Goal: Task Accomplishment & Management: Use online tool/utility

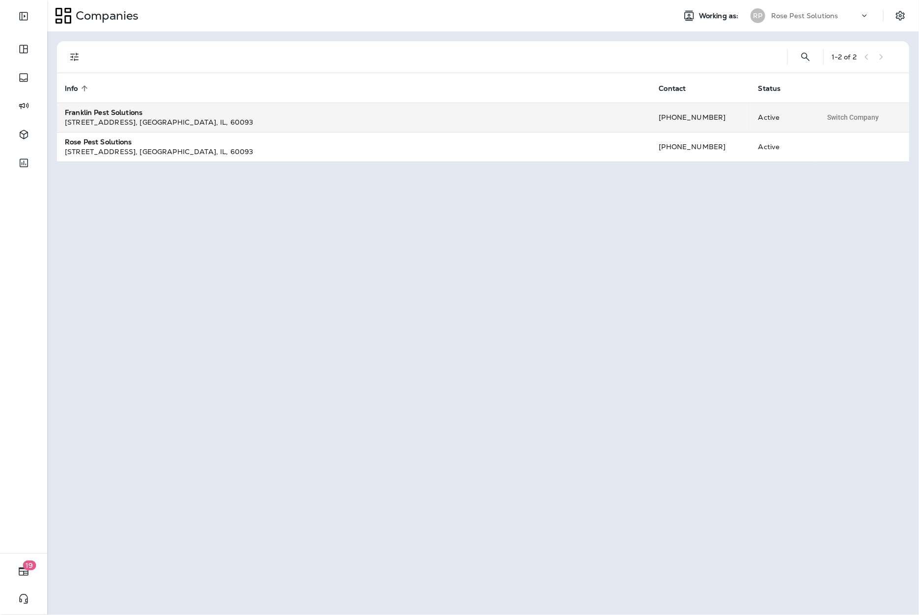
click at [187, 121] on div "[STREET_ADDRESS] , [GEOGRAPHIC_DATA] , [GEOGRAPHIC_DATA] , 60093" at bounding box center [354, 122] width 578 height 10
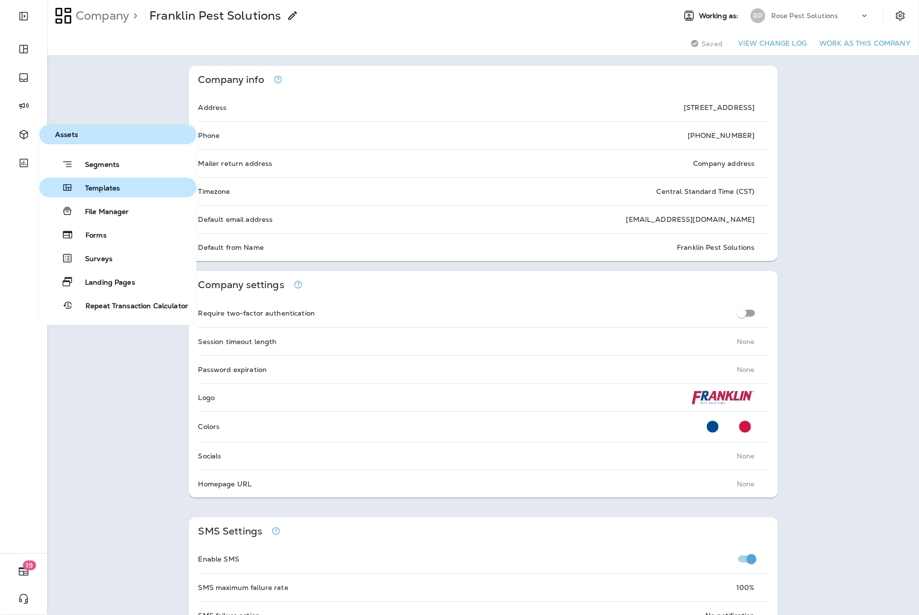
click at [115, 186] on span "Templates" at bounding box center [96, 188] width 47 height 9
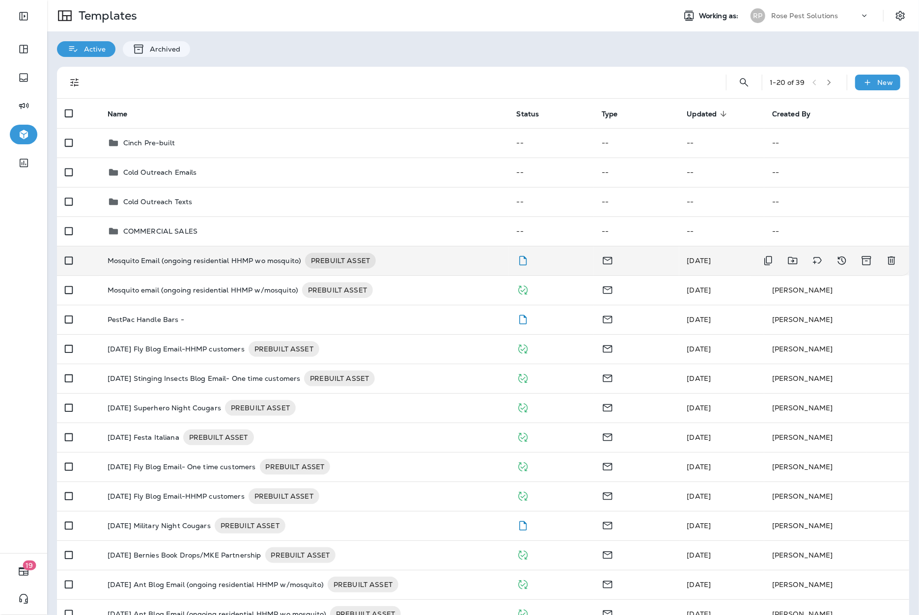
click at [250, 264] on p "Mosquito Email (ongoing residential HHMP wo mosquito)" at bounding box center [204, 261] width 193 height 16
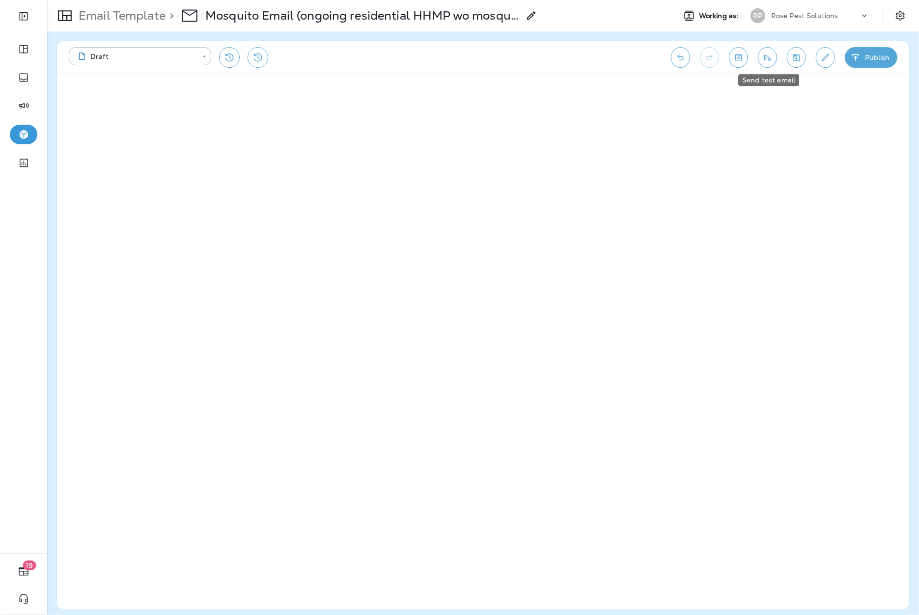
click at [760, 56] on button "Send test email" at bounding box center [767, 57] width 19 height 21
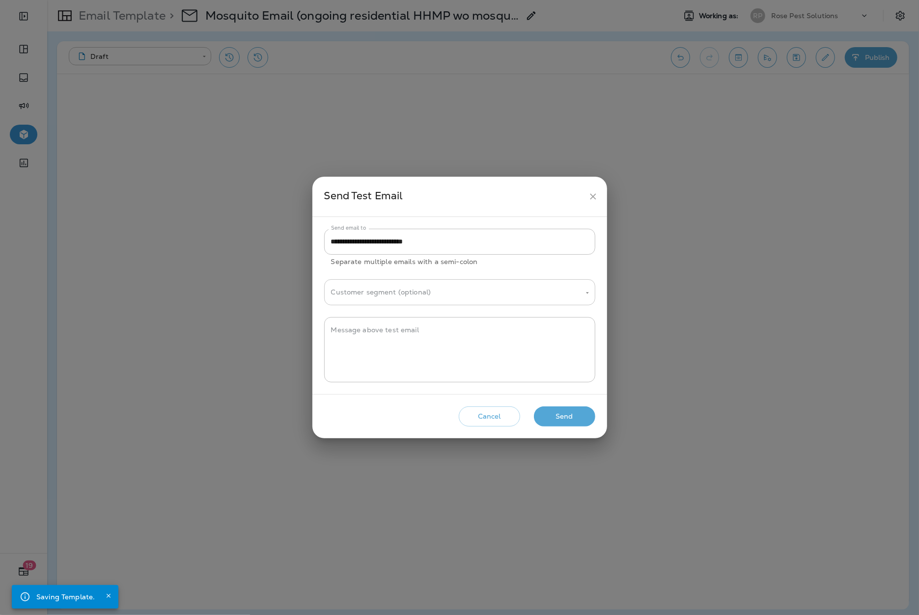
click at [457, 305] on div "Customer segment (optional)" at bounding box center [459, 292] width 271 height 26
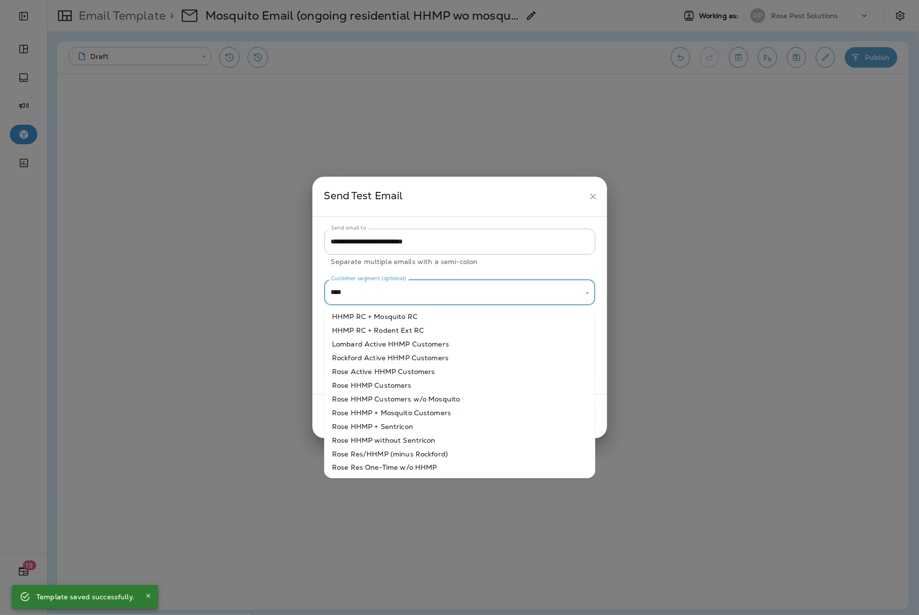
click at [423, 394] on li "Rose HHMP Customers w/o Mosquito" at bounding box center [459, 399] width 271 height 14
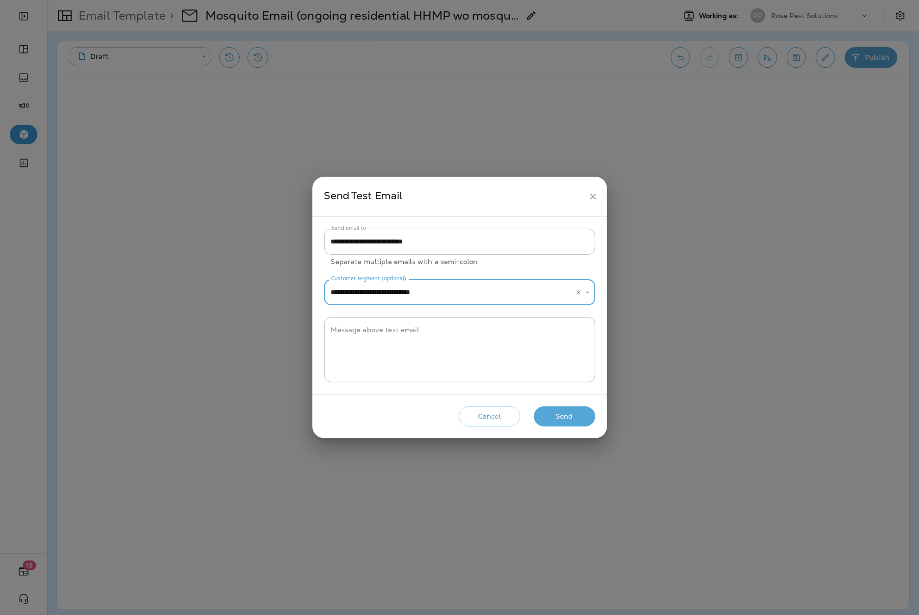
type input "**********"
click at [571, 418] on button "Send" at bounding box center [564, 417] width 61 height 20
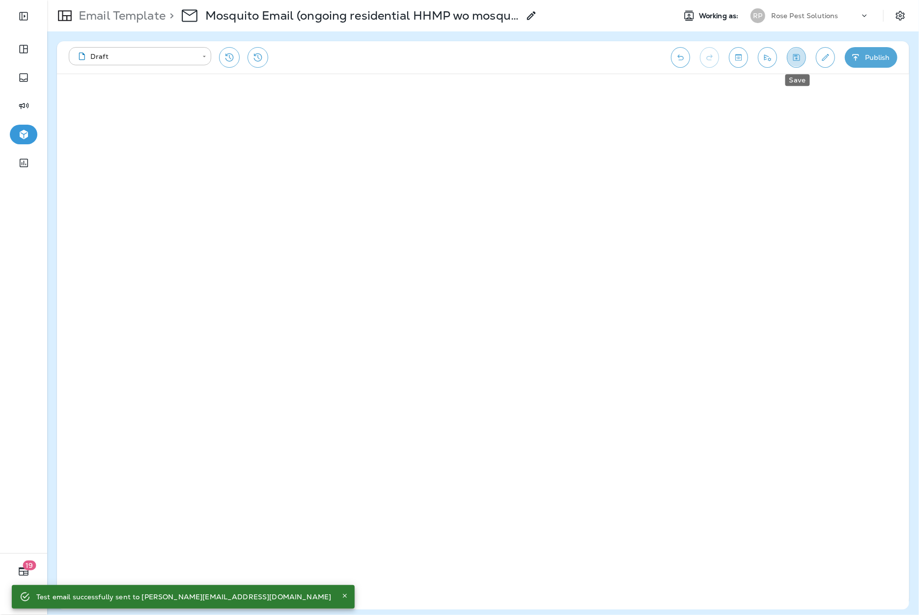
click at [801, 64] on button "Save" at bounding box center [796, 57] width 19 height 21
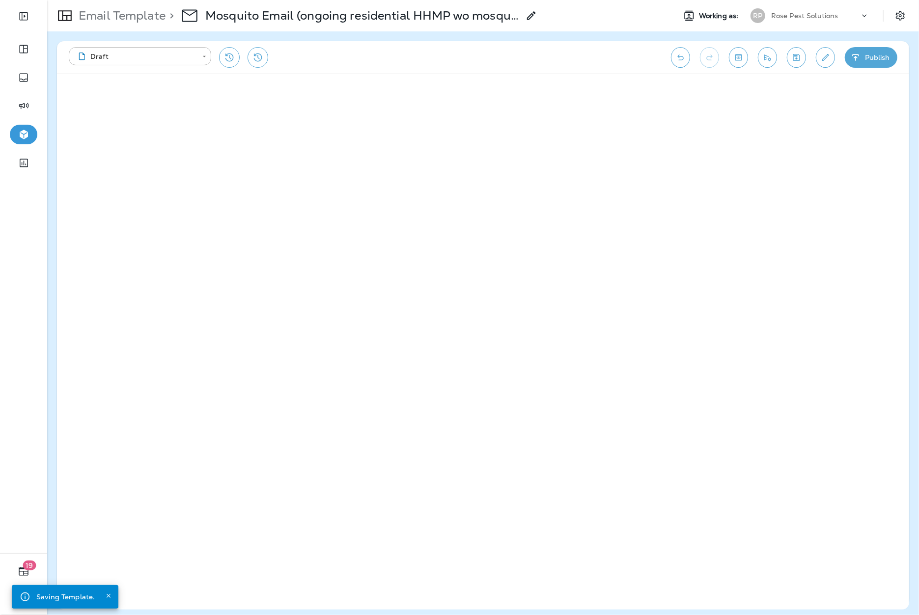
click at [870, 57] on button "Publish" at bounding box center [870, 57] width 53 height 21
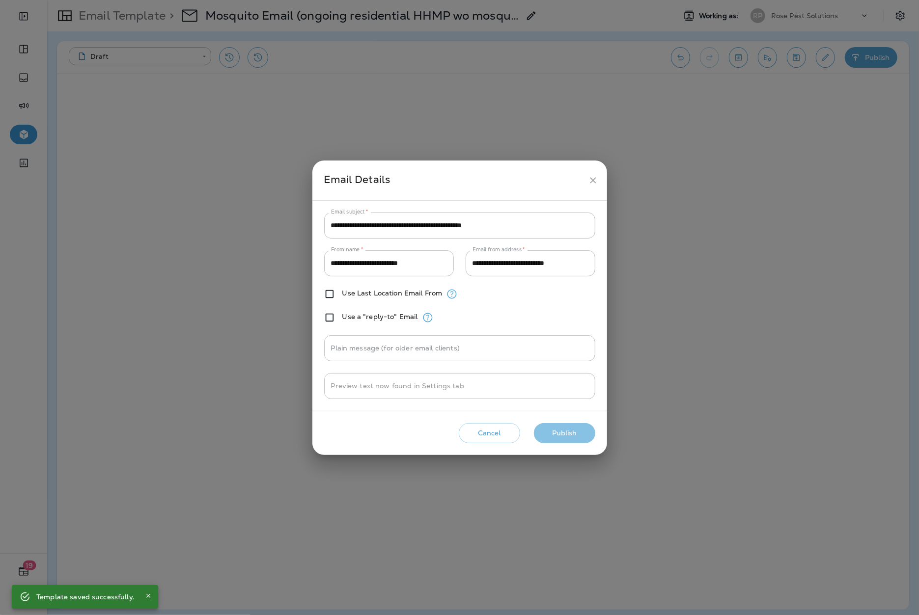
click at [551, 433] on button "Publish" at bounding box center [564, 433] width 61 height 20
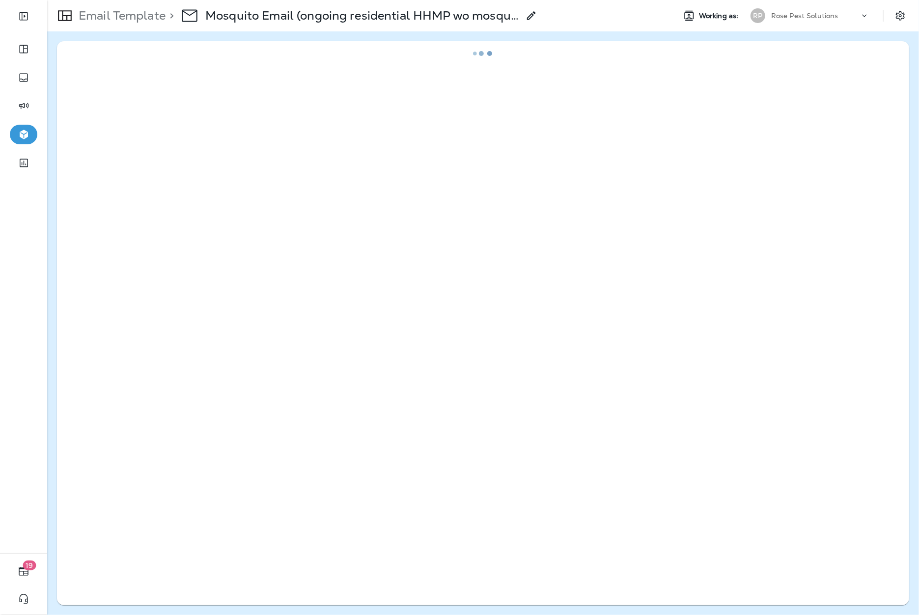
click at [122, 18] on p "Email Template" at bounding box center [120, 15] width 91 height 15
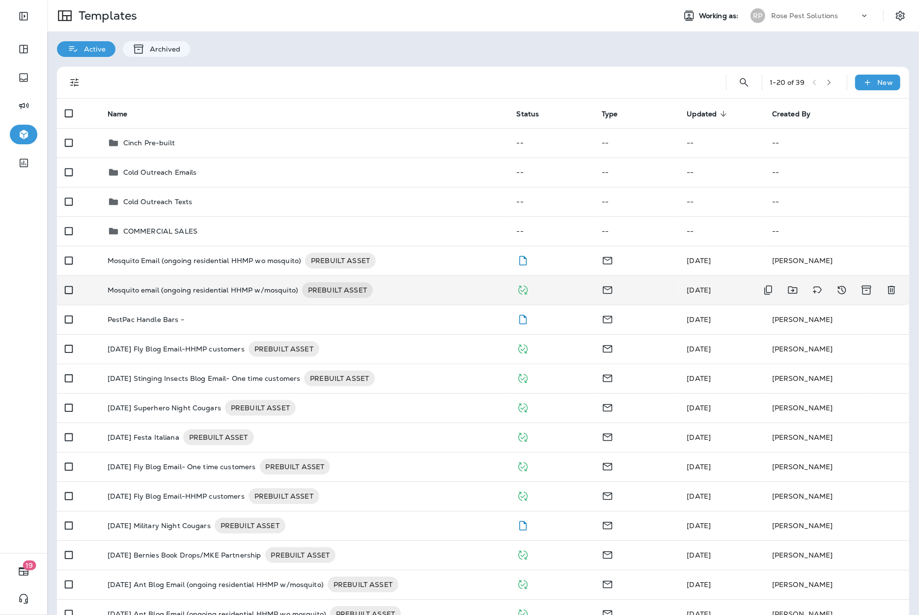
click at [225, 291] on p "Mosquito email (ongoing residential HHMP w/mosquito)" at bounding box center [203, 290] width 190 height 16
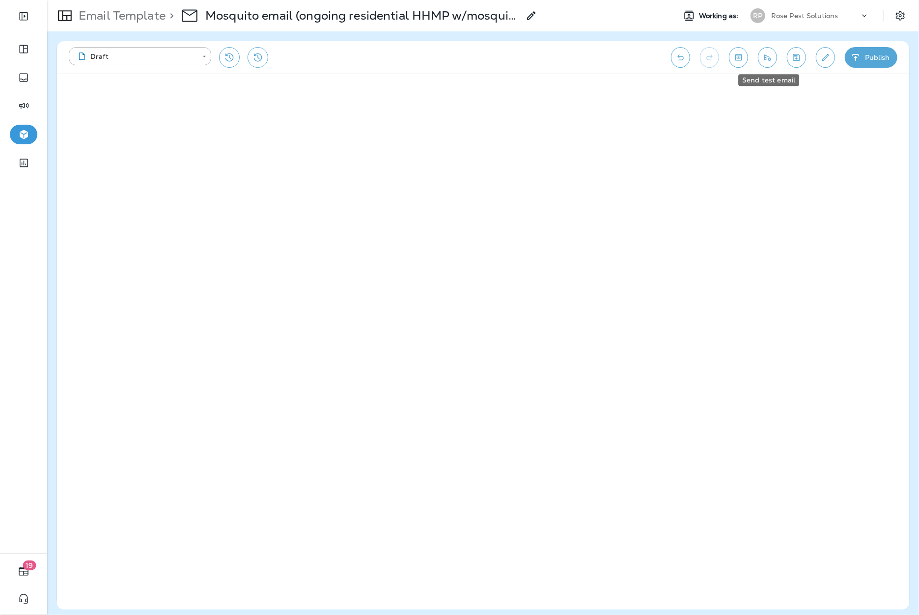
click at [769, 57] on icon "Send test email" at bounding box center [767, 58] width 10 height 10
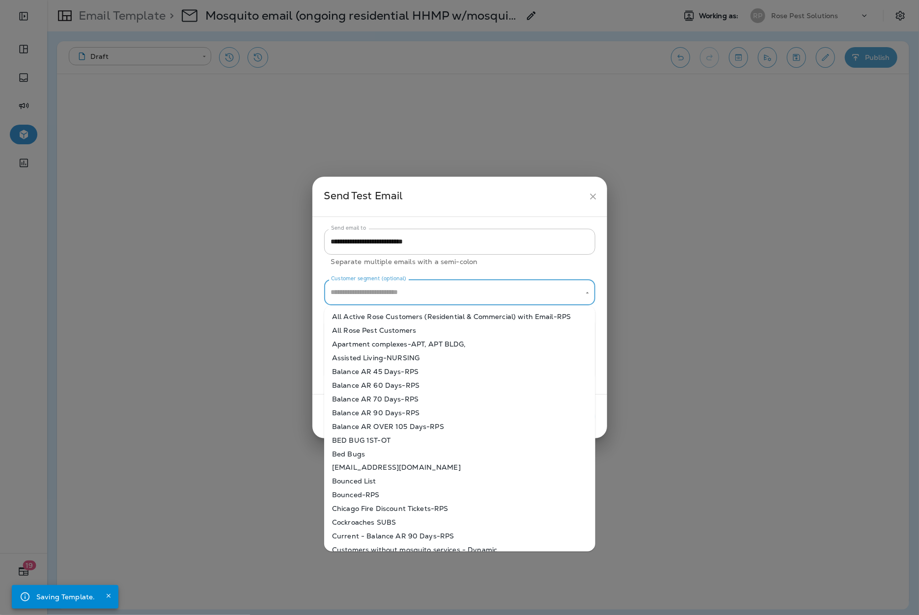
click at [435, 288] on input "Customer segment (optional)" at bounding box center [451, 292] width 247 height 17
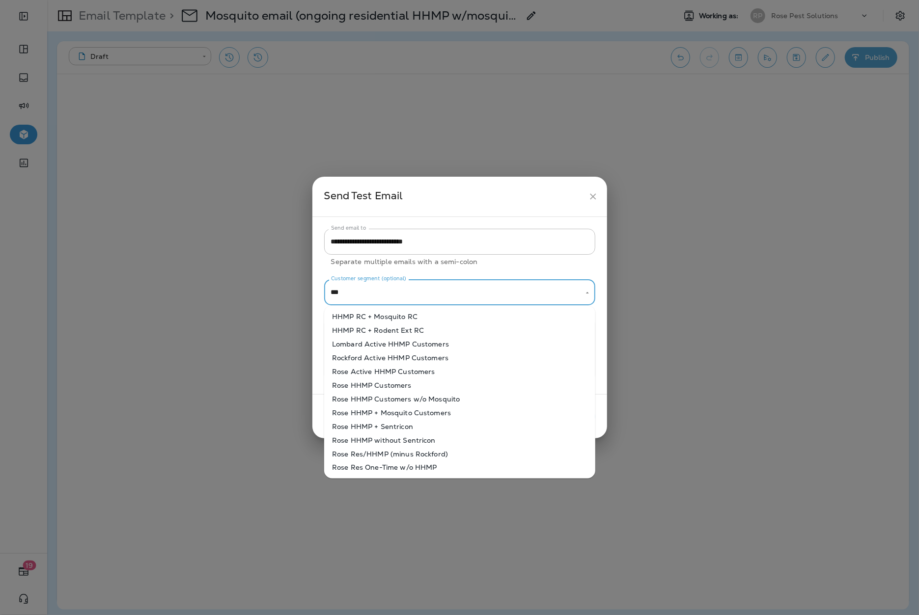
click at [371, 316] on li "HHMP RC + Mosquito RC" at bounding box center [459, 317] width 271 height 14
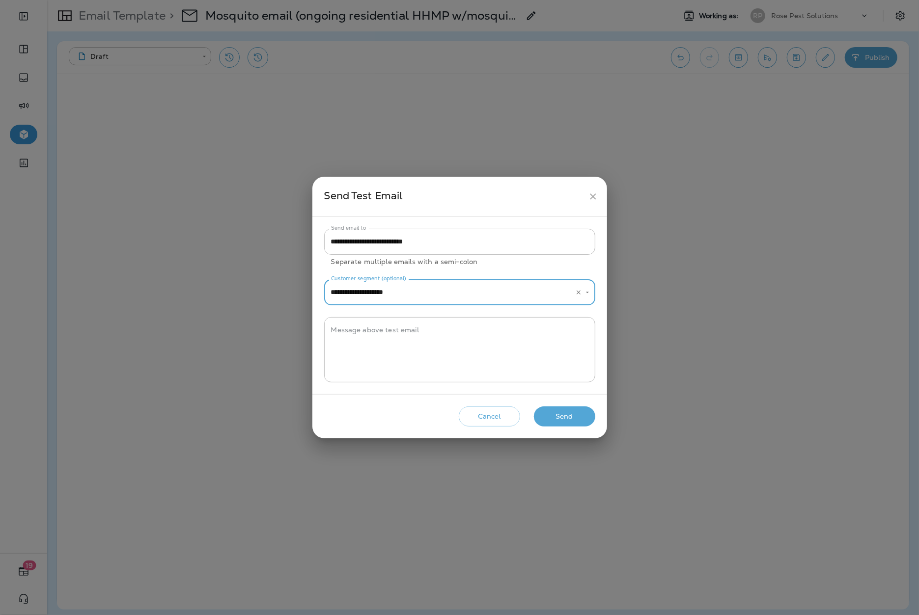
type input "**********"
click at [573, 419] on button "Send" at bounding box center [564, 417] width 61 height 20
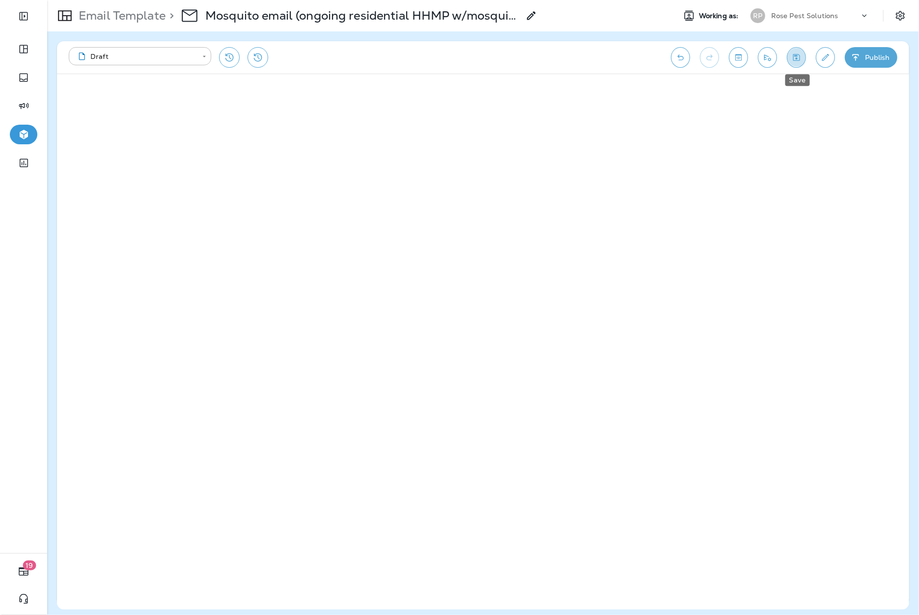
click at [797, 58] on icon "Save" at bounding box center [796, 57] width 7 height 7
click at [872, 61] on button "Publish" at bounding box center [870, 57] width 53 height 21
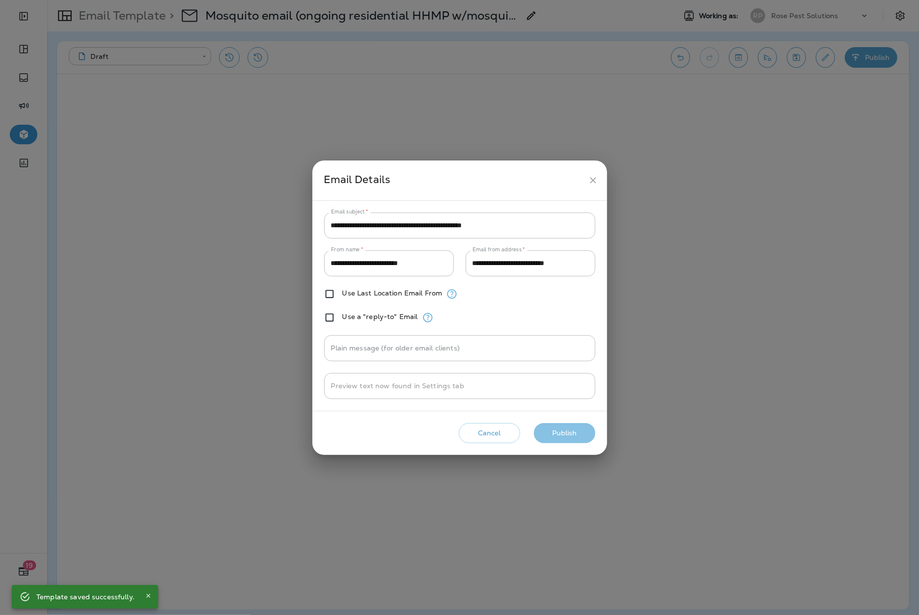
drag, startPoint x: 586, startPoint y: 426, endPoint x: 571, endPoint y: 432, distance: 15.9
click at [571, 432] on button "Publish" at bounding box center [564, 433] width 61 height 20
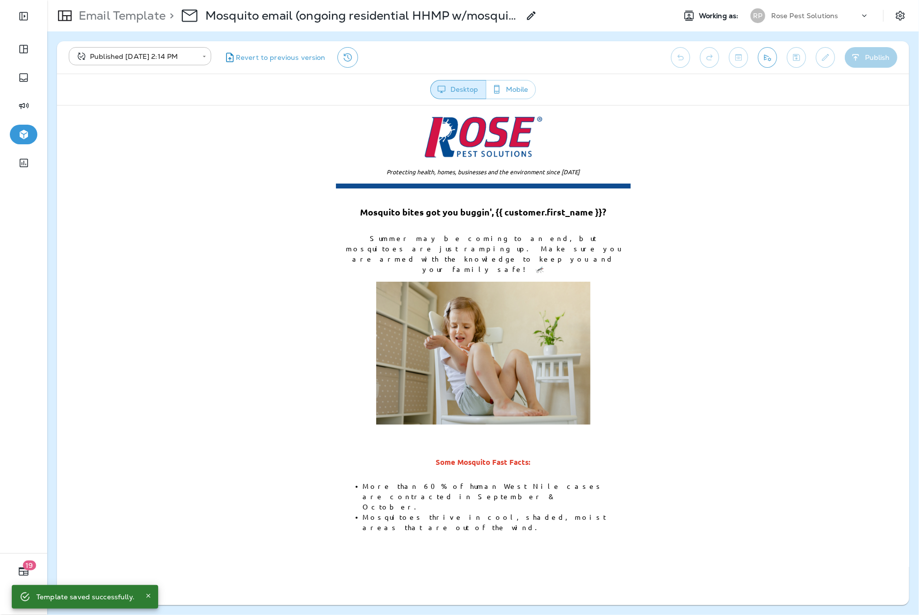
click at [493, 299] on img at bounding box center [483, 352] width 214 height 143
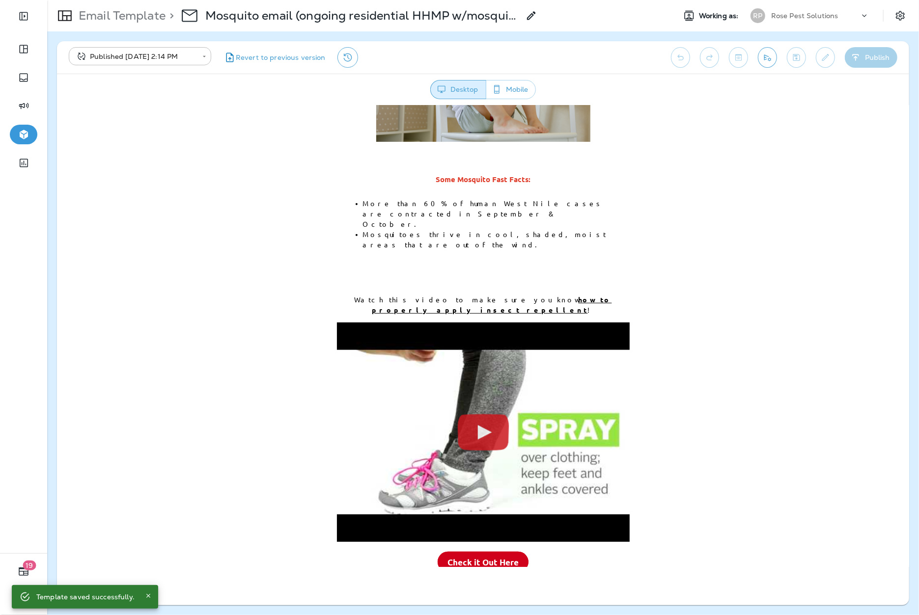
scroll to position [283, 0]
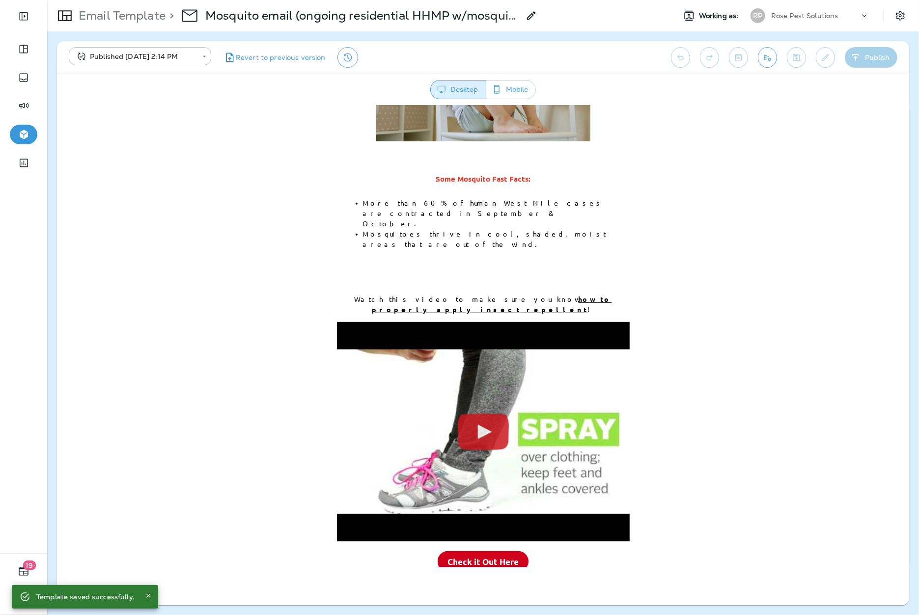
click at [865, 19] on icon at bounding box center [864, 16] width 10 height 10
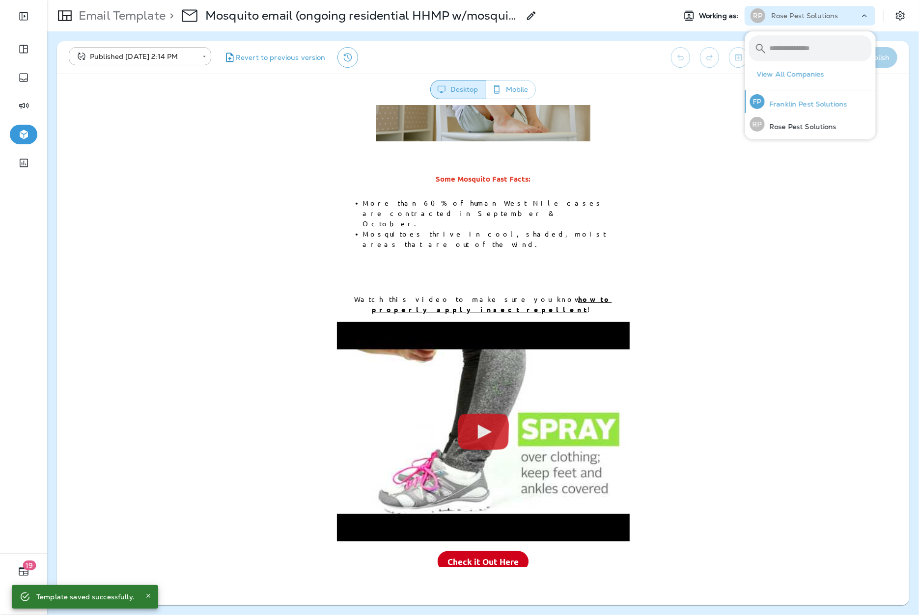
click at [792, 103] on p "Franklin Pest Solutions" at bounding box center [805, 104] width 82 height 8
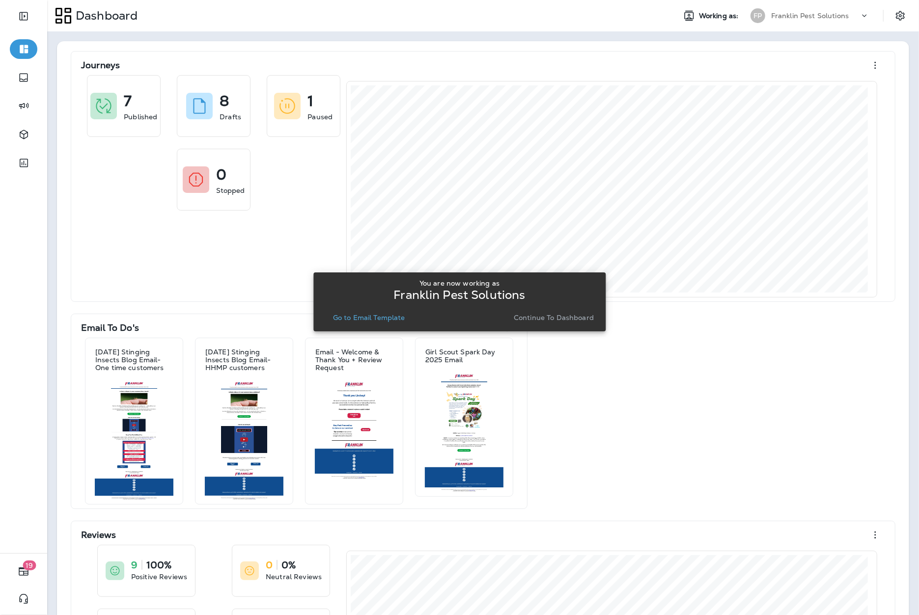
click at [364, 317] on p "Go to Email Template" at bounding box center [369, 318] width 72 height 8
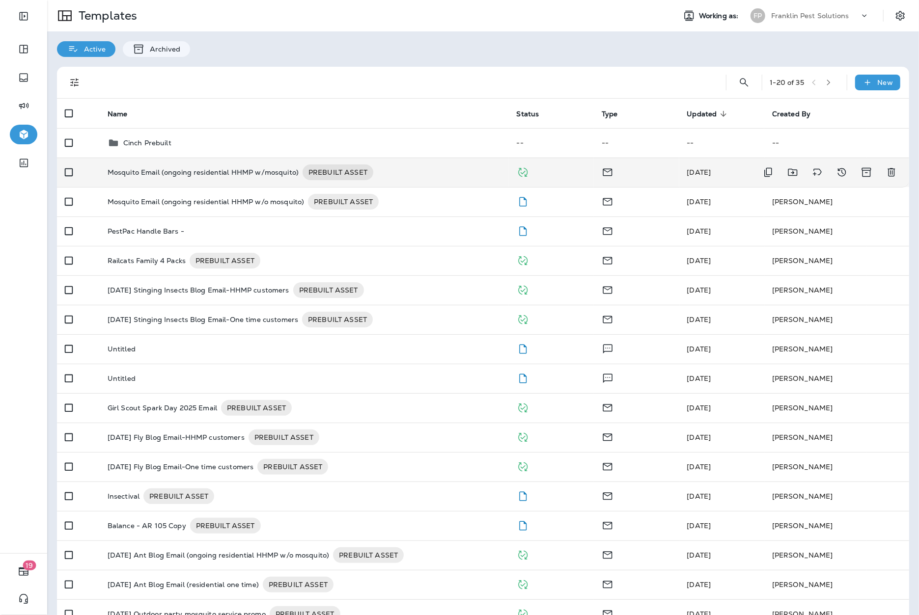
click at [239, 169] on p "Mosquito Email (ongoing residential HHMP w/mosquito)" at bounding box center [203, 172] width 191 height 16
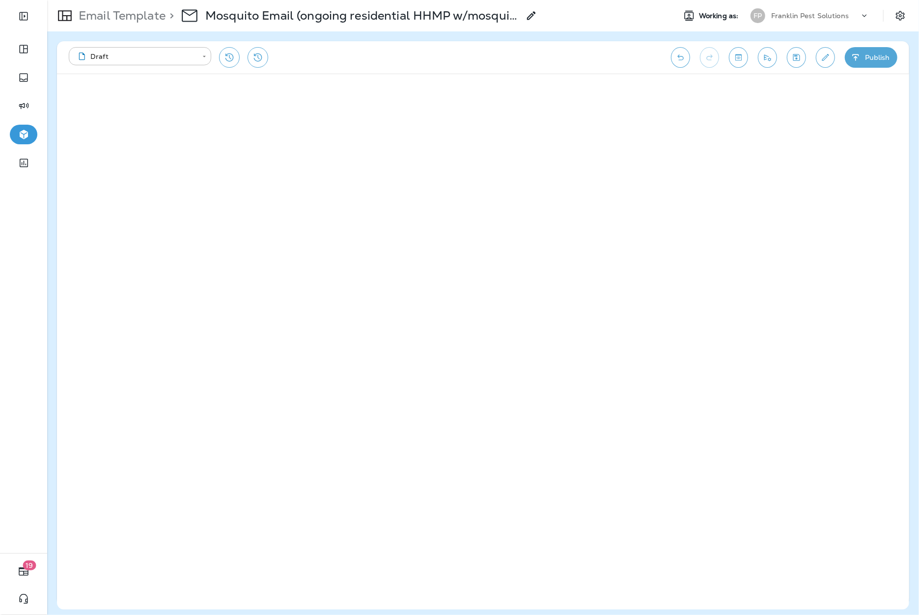
click at [872, 58] on button "Publish" at bounding box center [870, 57] width 53 height 21
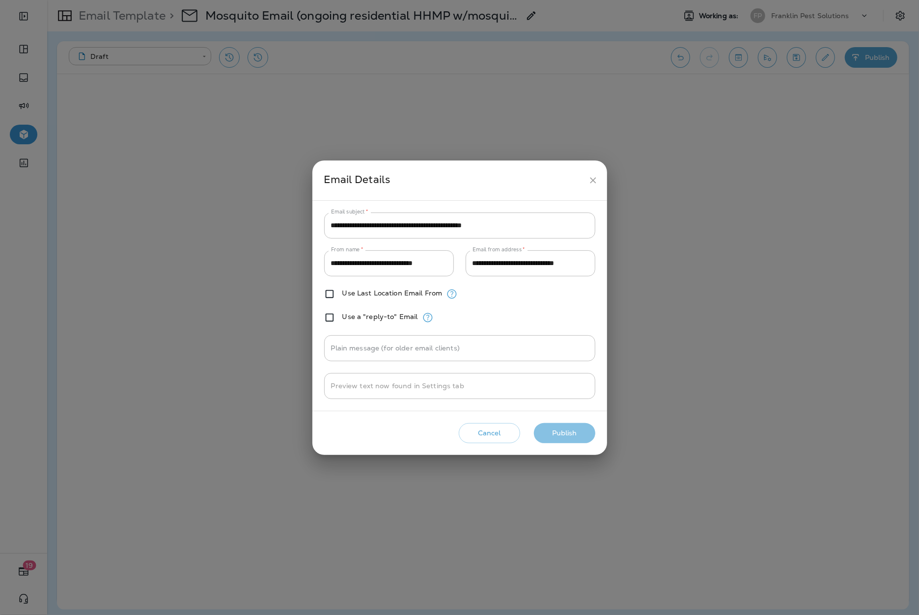
click at [570, 431] on button "Publish" at bounding box center [564, 433] width 61 height 20
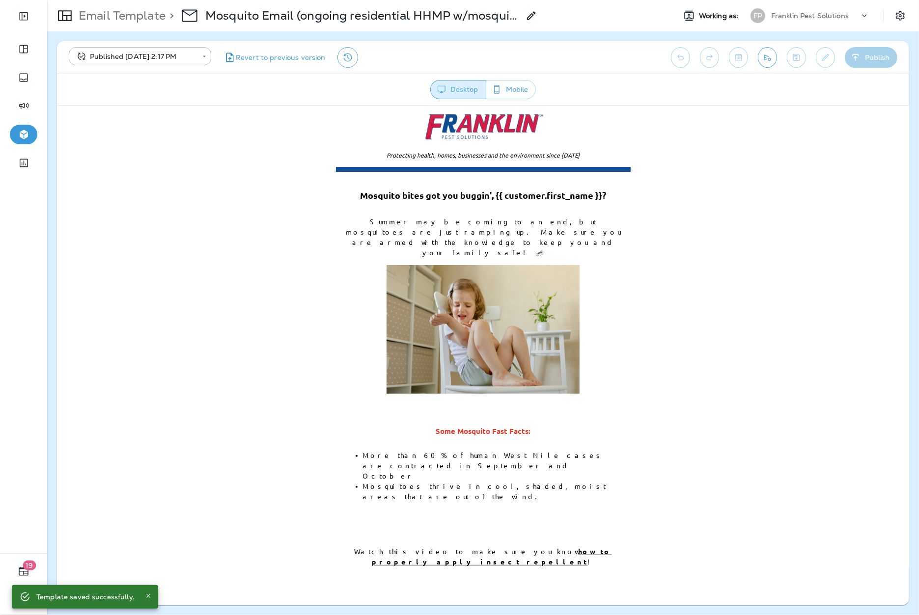
click at [757, 170] on div "Protecting health, homes, businesses and the environment since [DATE]" at bounding box center [482, 557] width 852 height 905
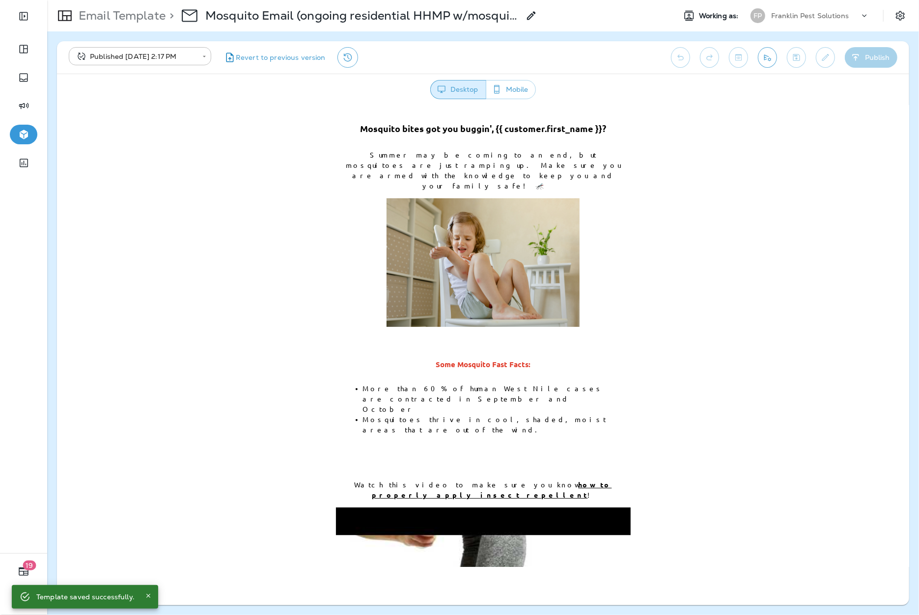
scroll to position [72, 0]
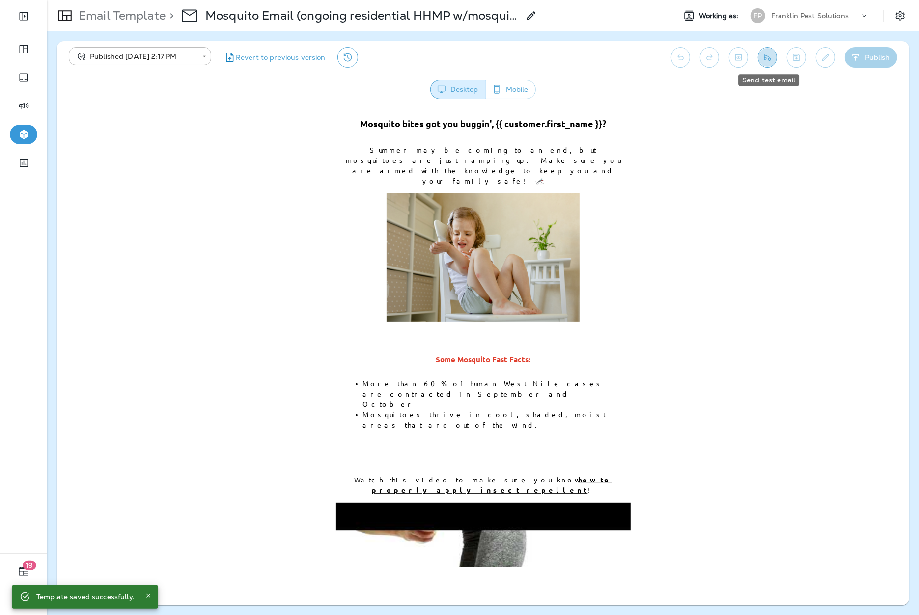
click at [763, 61] on icon "Send test email" at bounding box center [767, 58] width 10 height 10
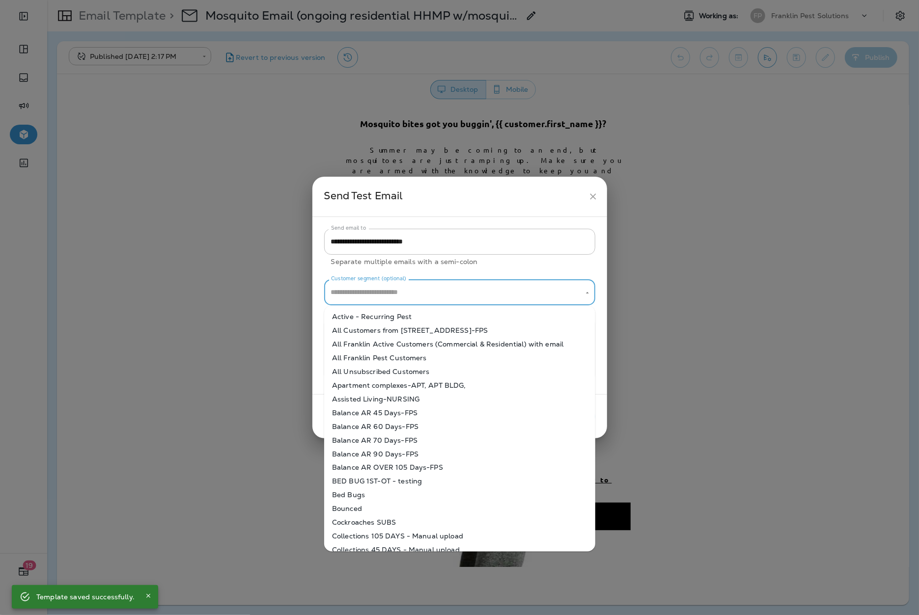
click at [417, 294] on input "Customer segment (optional)" at bounding box center [451, 292] width 247 height 17
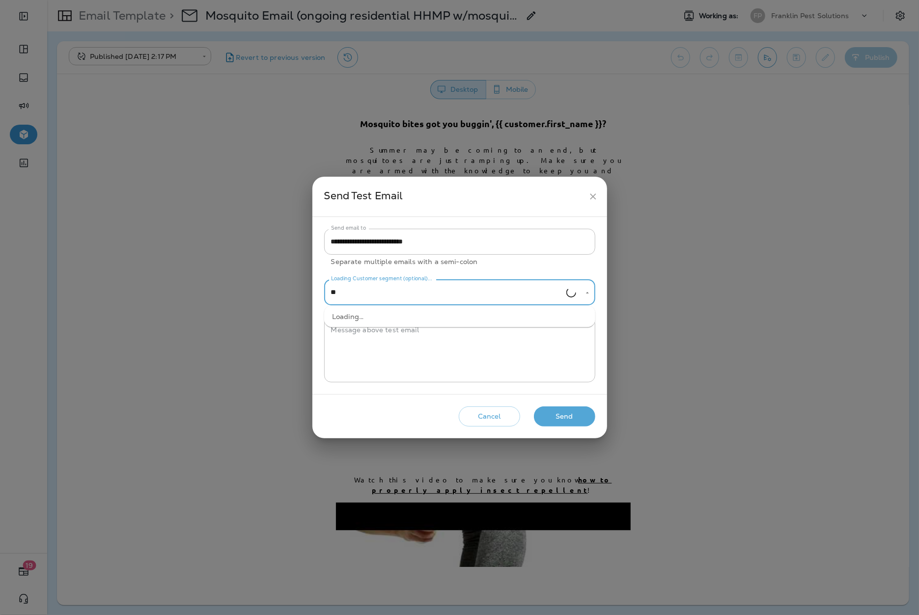
type input "*"
click at [443, 361] on li "Franklin Residential Customers w/ Mosquito" at bounding box center [459, 358] width 271 height 14
type input "**********"
click at [550, 416] on button "Send" at bounding box center [564, 417] width 61 height 20
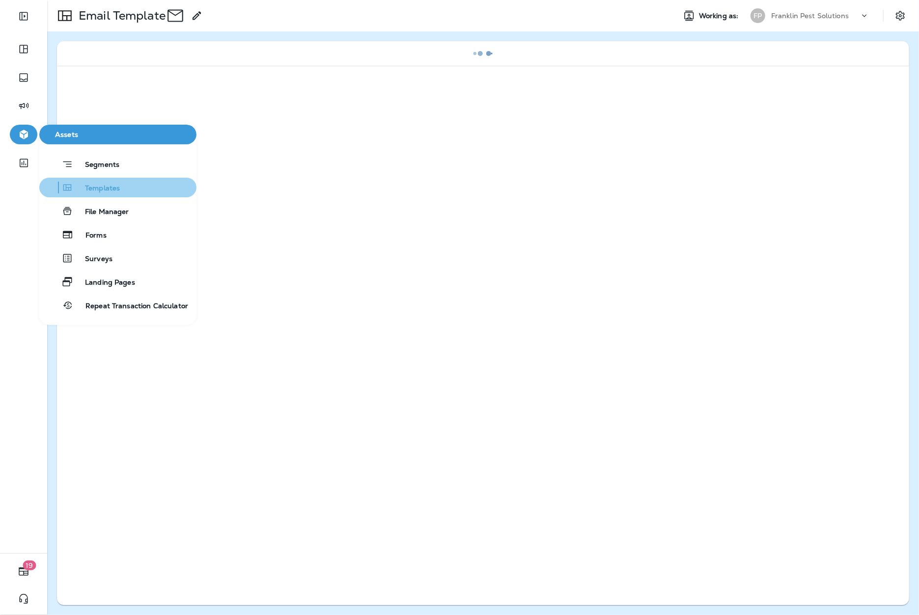
click at [104, 193] on button "Templates" at bounding box center [117, 188] width 157 height 20
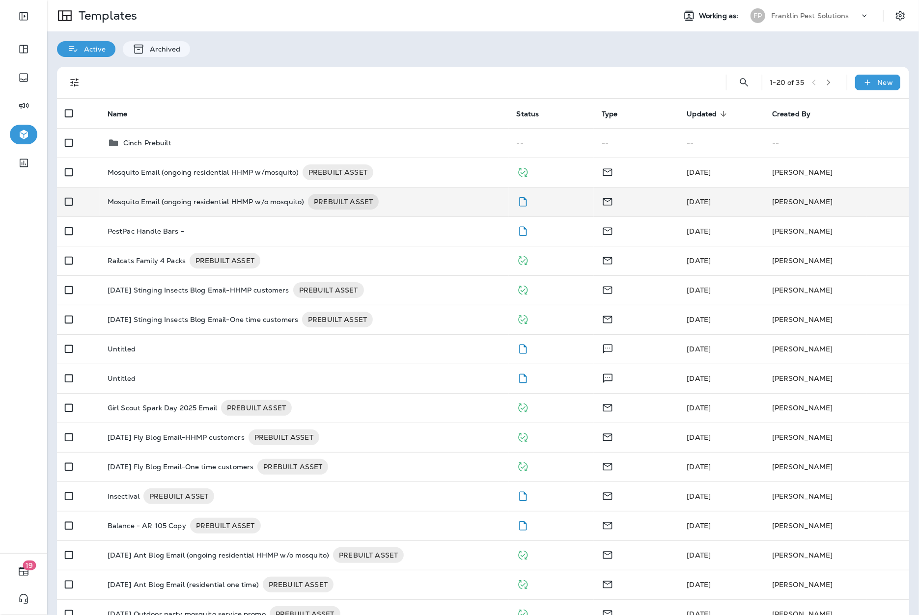
click at [244, 204] on p "Mosquito Email (ongoing residential HHMP w/o mosquito)" at bounding box center [206, 202] width 197 height 16
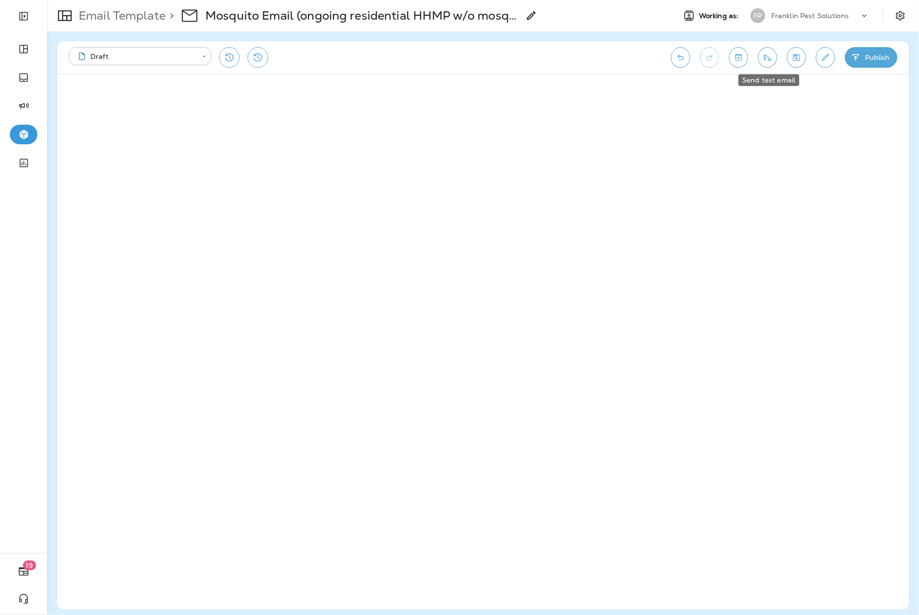
click at [769, 54] on icon "Send test email" at bounding box center [767, 58] width 10 height 10
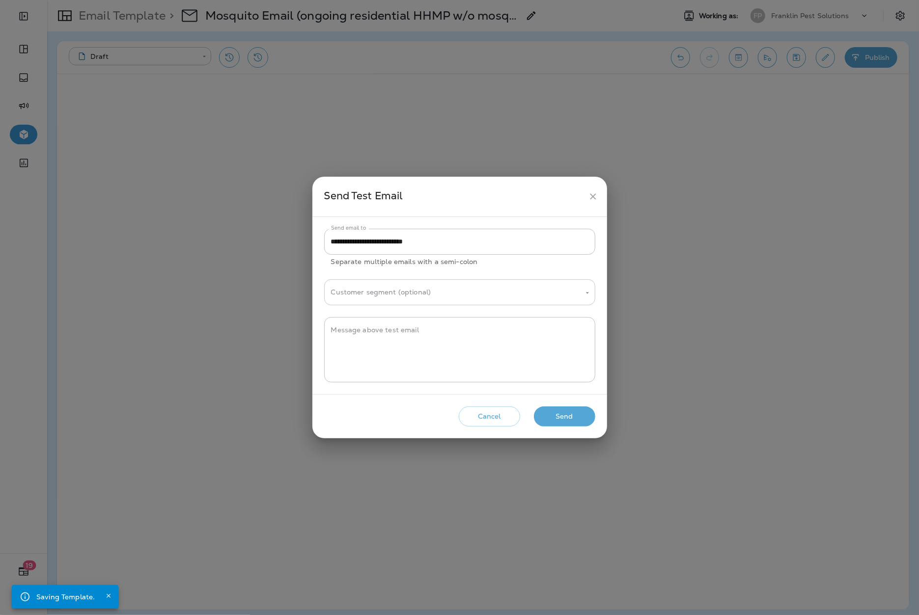
click at [528, 292] on input "Customer segment (optional)" at bounding box center [451, 292] width 247 height 17
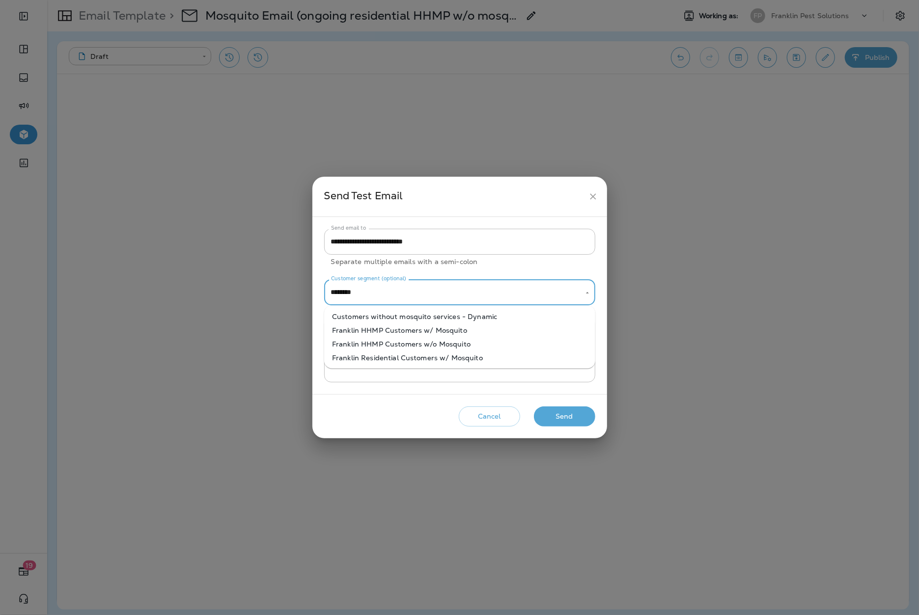
click at [436, 343] on li "Franklin HHMP Customers w/o Mosquito" at bounding box center [459, 344] width 271 height 14
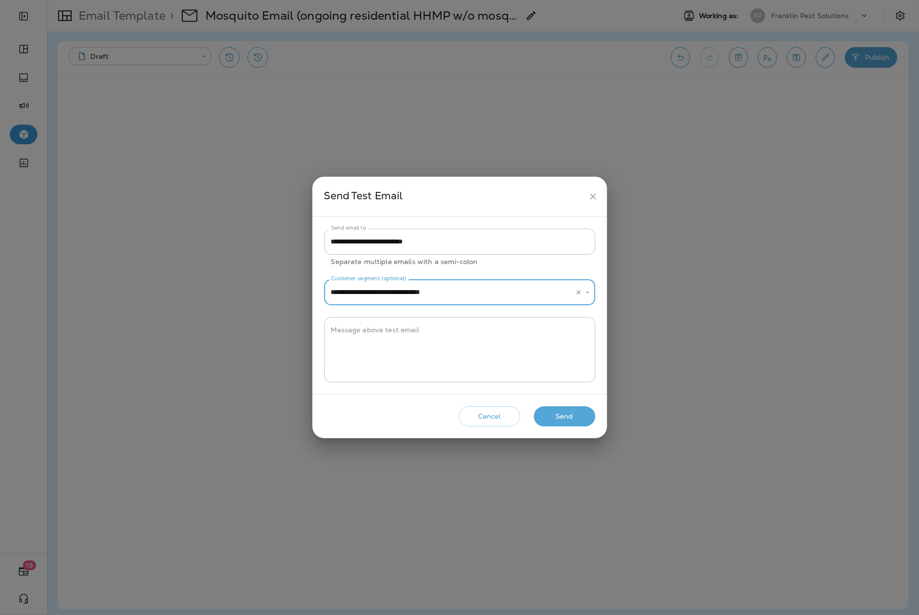
type input "**********"
click at [562, 422] on button "Send" at bounding box center [564, 417] width 61 height 20
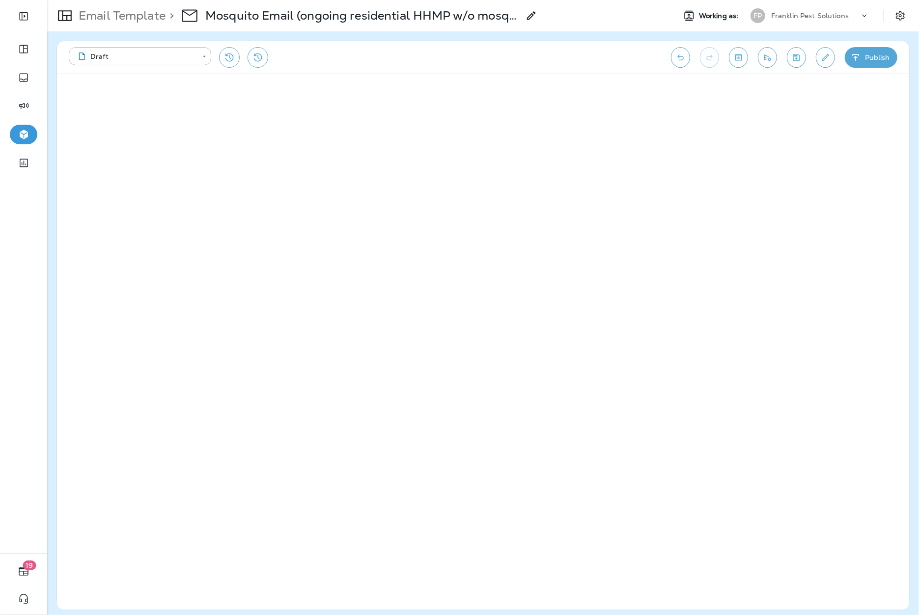
click at [757, 54] on div "**********" at bounding box center [483, 57] width 852 height 32
click at [770, 59] on icon "Send test email" at bounding box center [767, 58] width 10 height 10
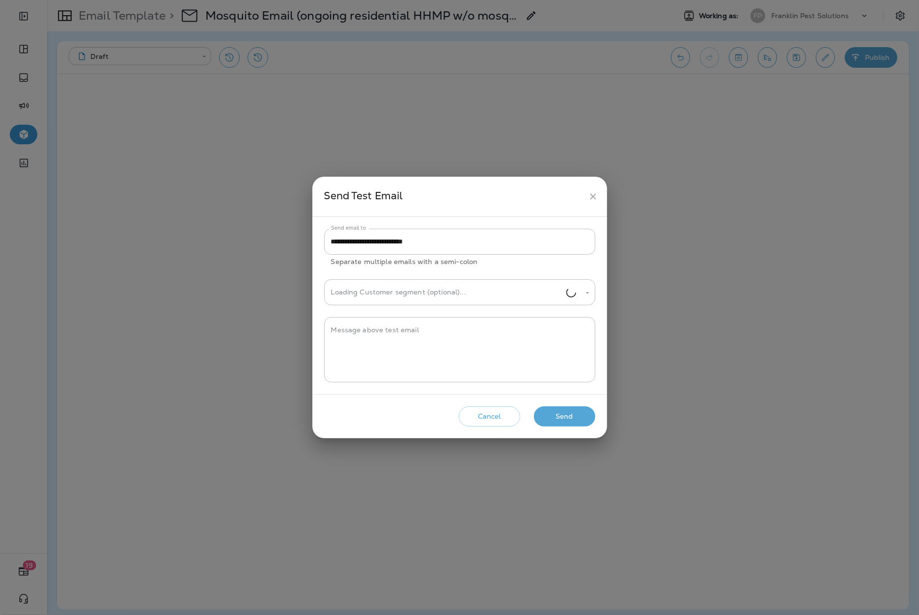
type input "**********"
click at [481, 417] on button "Cancel" at bounding box center [489, 417] width 61 height 20
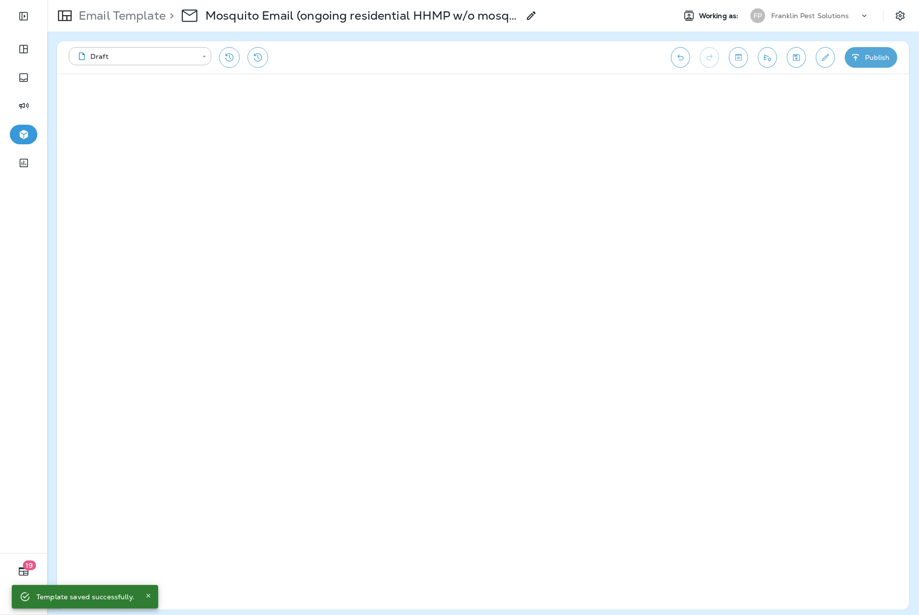
click at [877, 46] on div "**********" at bounding box center [483, 57] width 852 height 32
click at [873, 63] on button "Publish" at bounding box center [870, 57] width 53 height 21
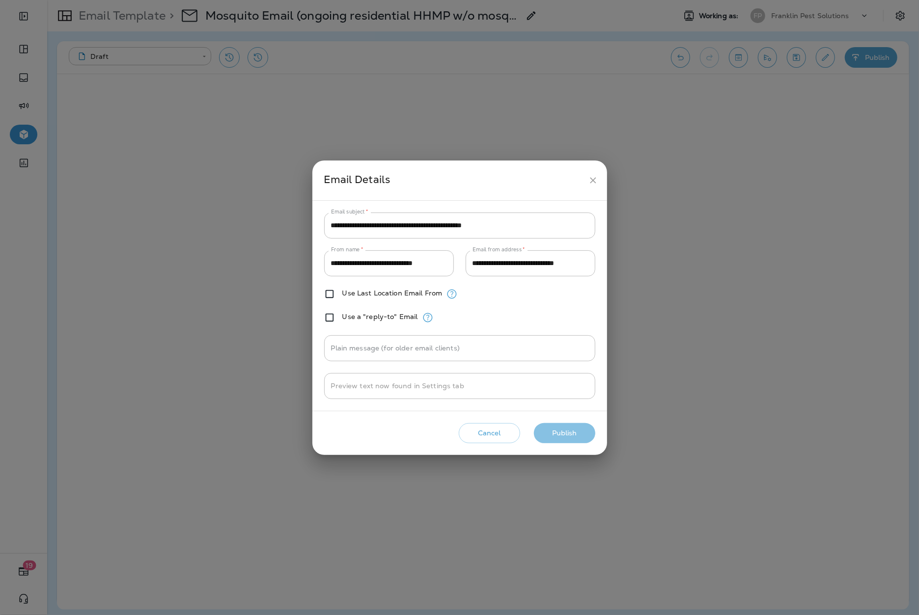
click at [557, 430] on button "Publish" at bounding box center [564, 433] width 61 height 20
